Goal: Navigation & Orientation: Find specific page/section

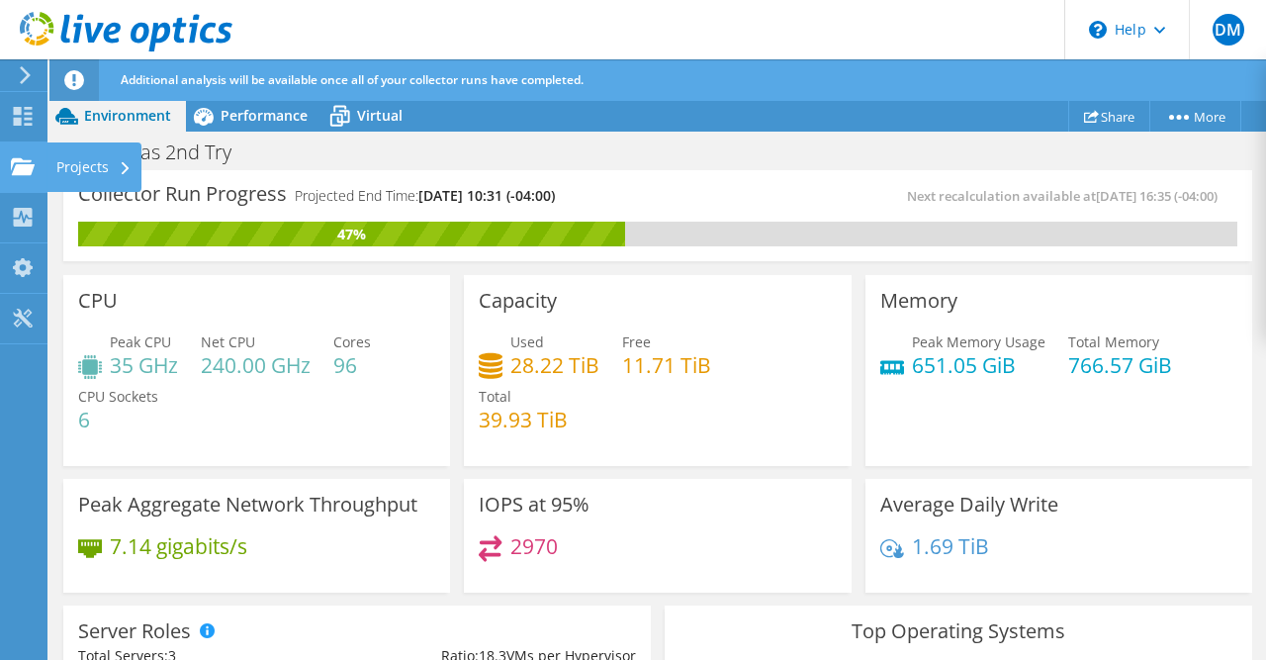
click at [82, 169] on div "Projects" at bounding box center [93, 166] width 95 height 49
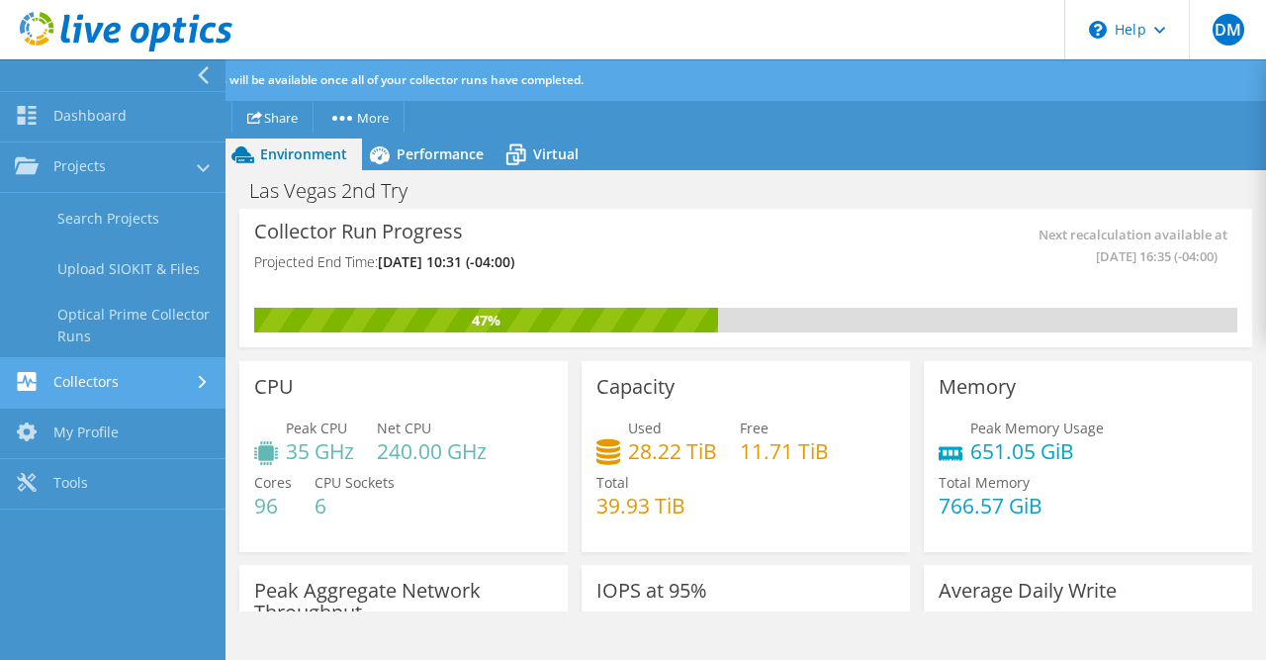
click at [105, 374] on link "Collectors" at bounding box center [113, 383] width 226 height 50
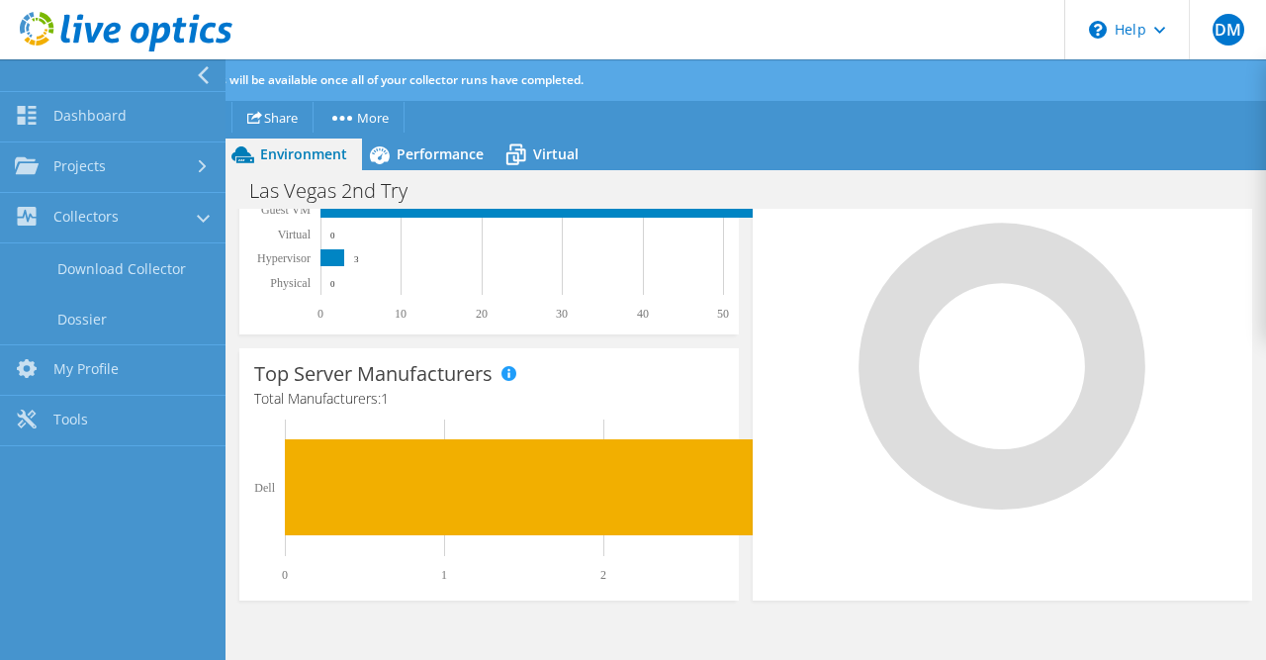
scroll to position [582, 0]
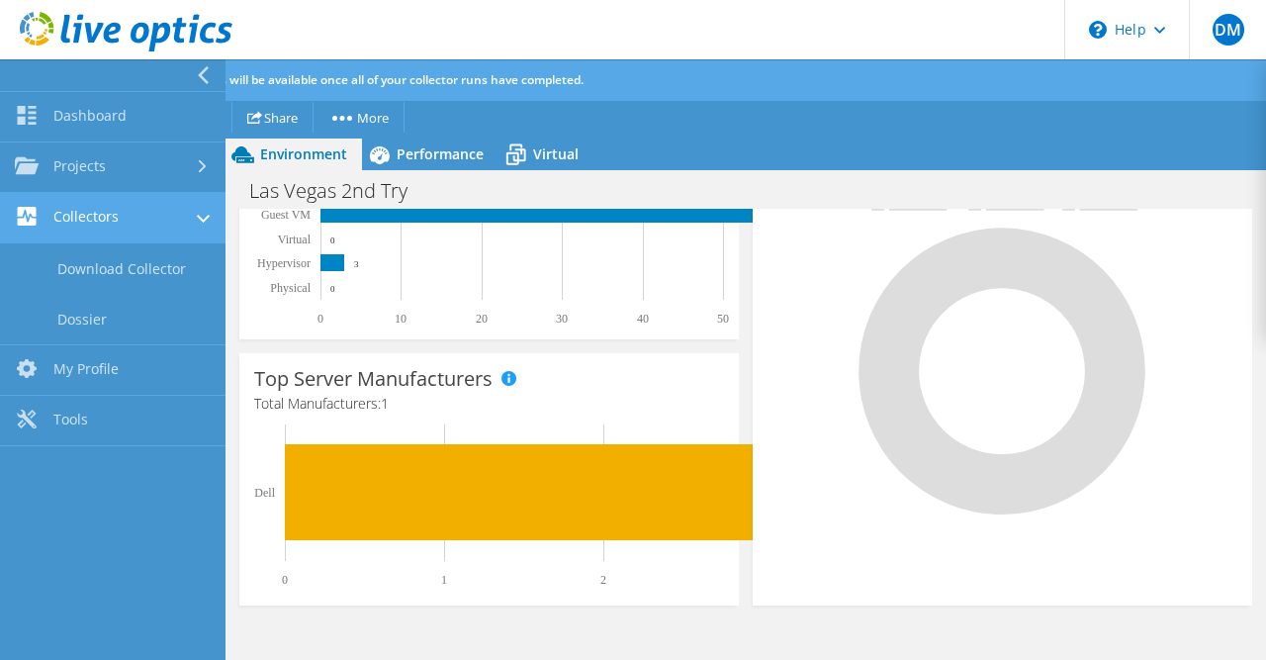
click at [108, 230] on link "Collectors" at bounding box center [113, 218] width 226 height 50
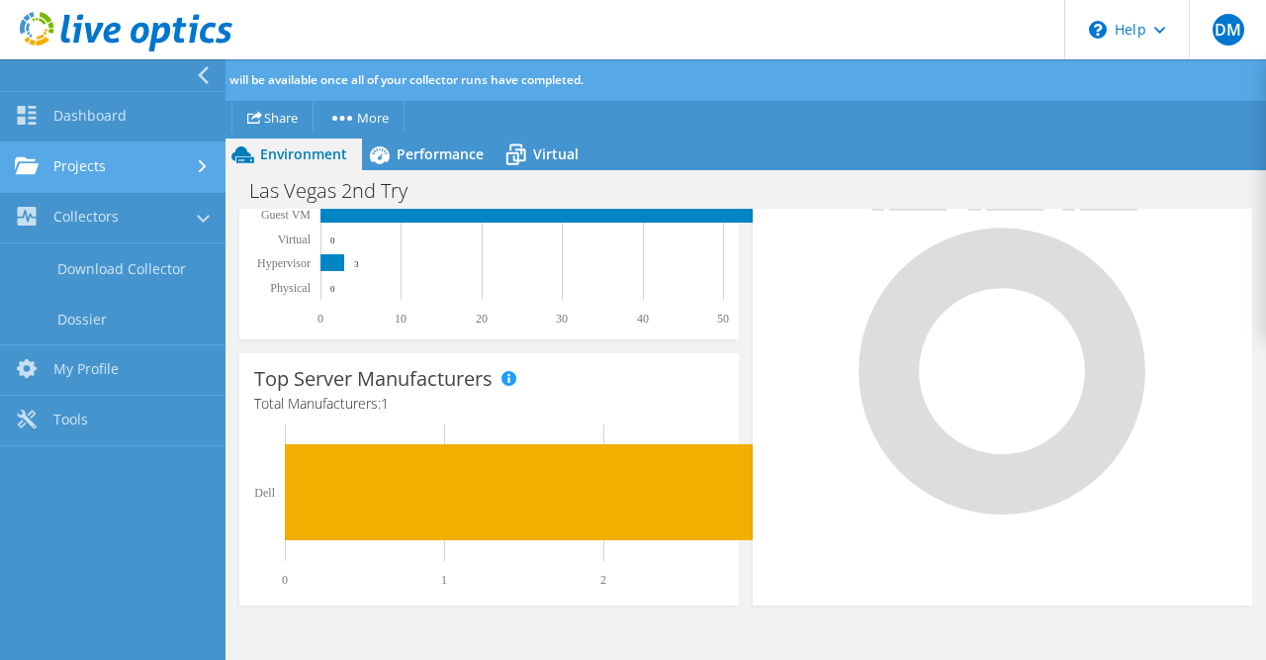
click at [95, 166] on link "Projects" at bounding box center [113, 167] width 226 height 50
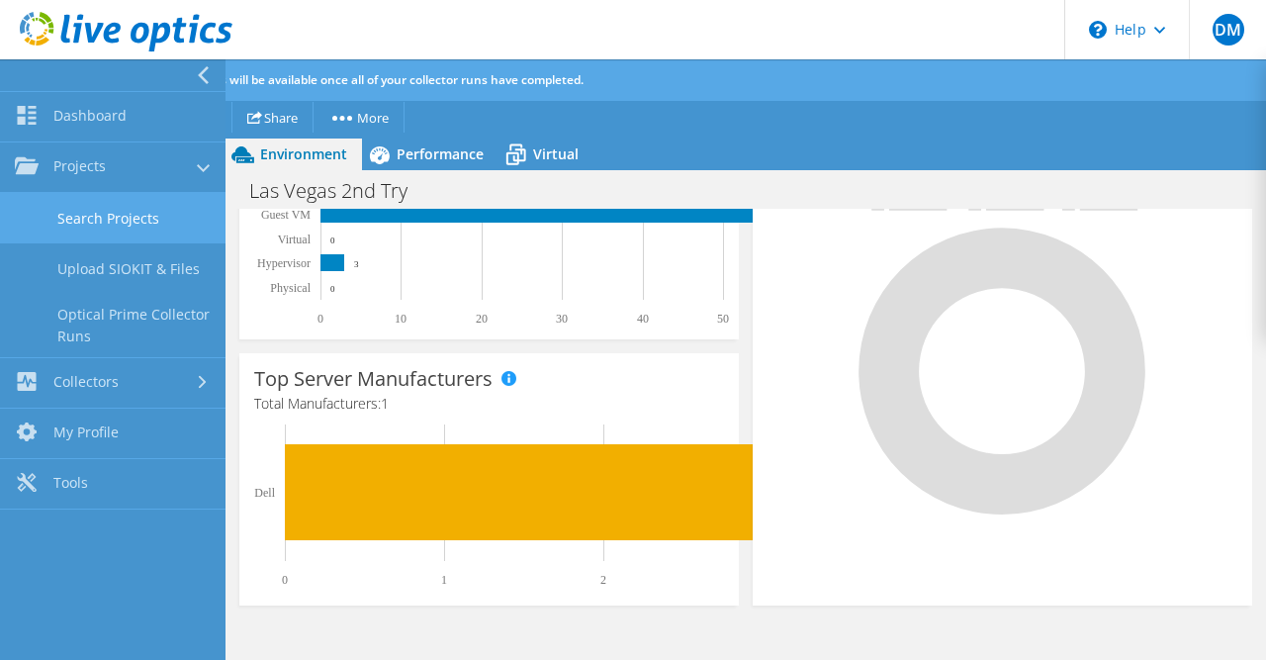
click at [96, 226] on link "Search Projects" at bounding box center [113, 218] width 226 height 50
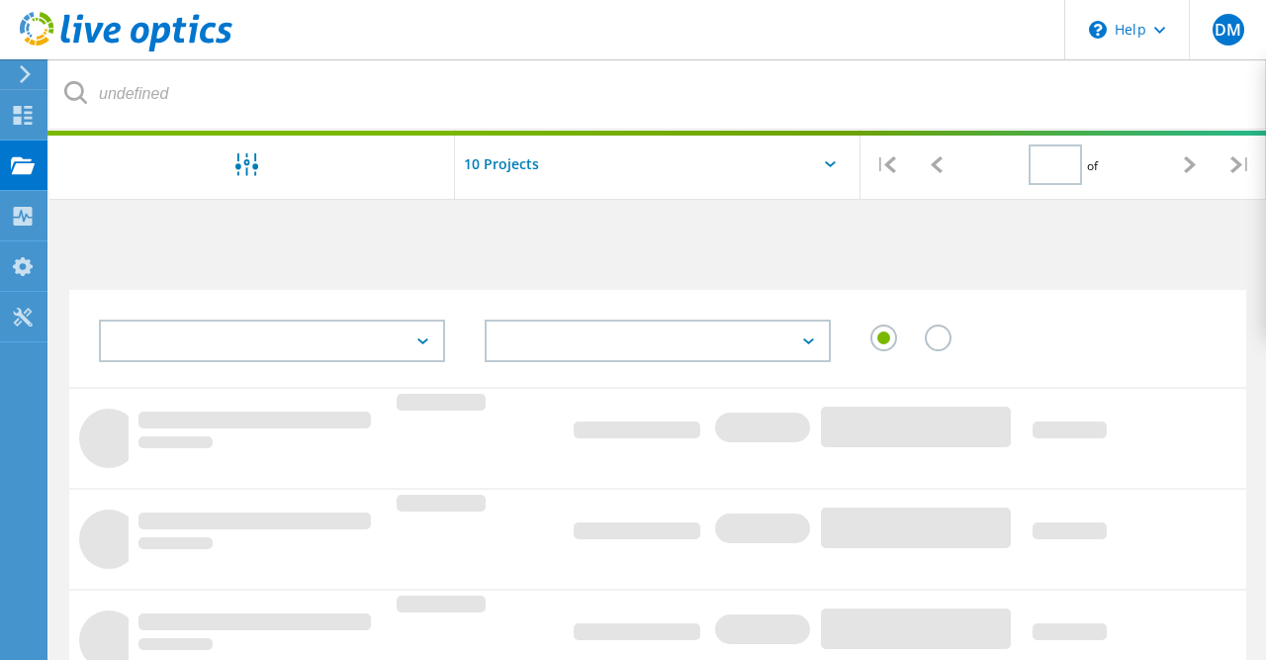
type input "1"
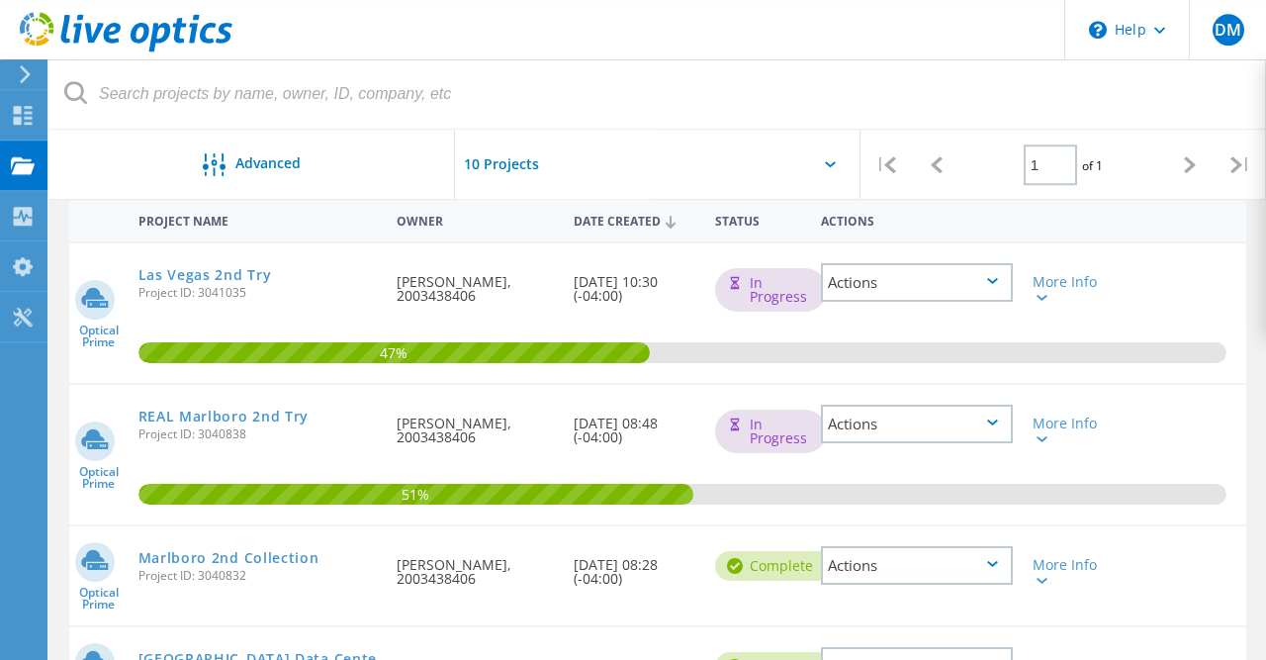
scroll to position [204, 0]
